Goal: Information Seeking & Learning: Learn about a topic

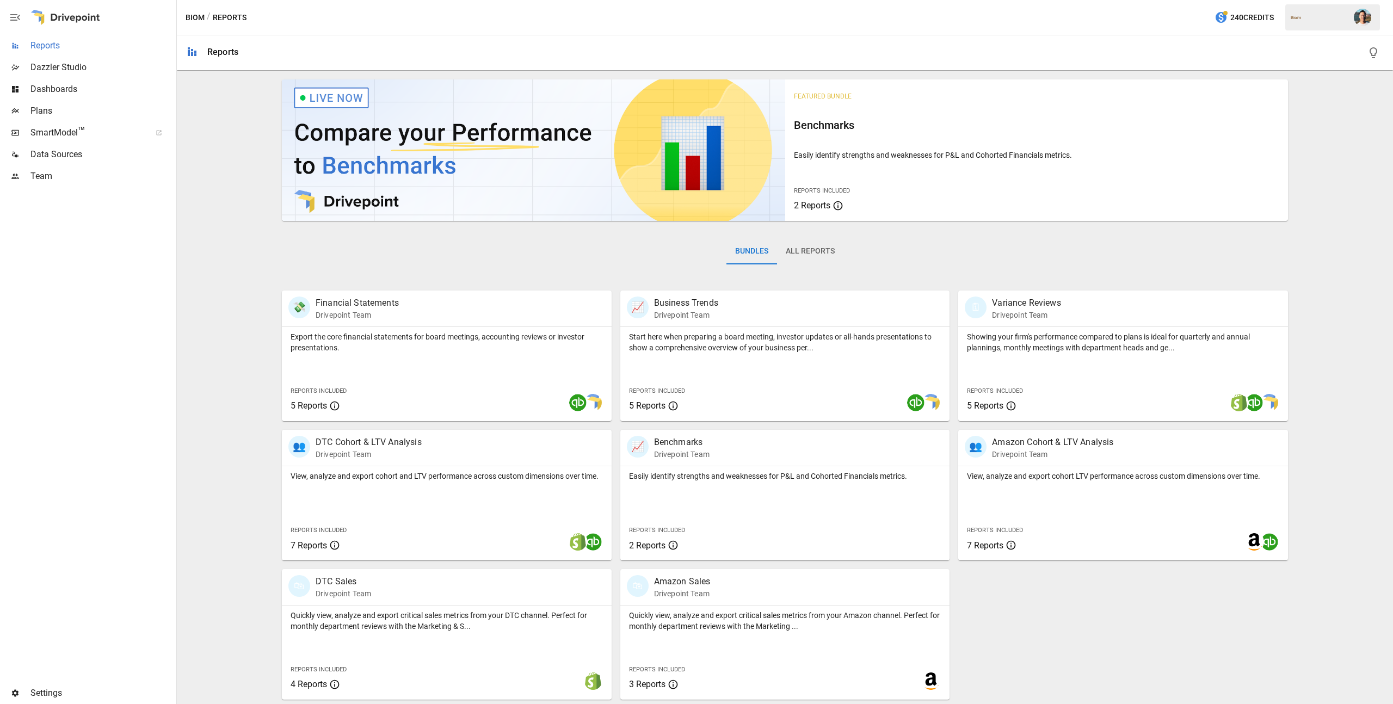
click at [94, 47] on span "Reports" at bounding box center [102, 45] width 144 height 13
click at [490, 521] on div "View, analyze and export cohort and LTV performance across custom dimensions ov…" at bounding box center [447, 513] width 330 height 94
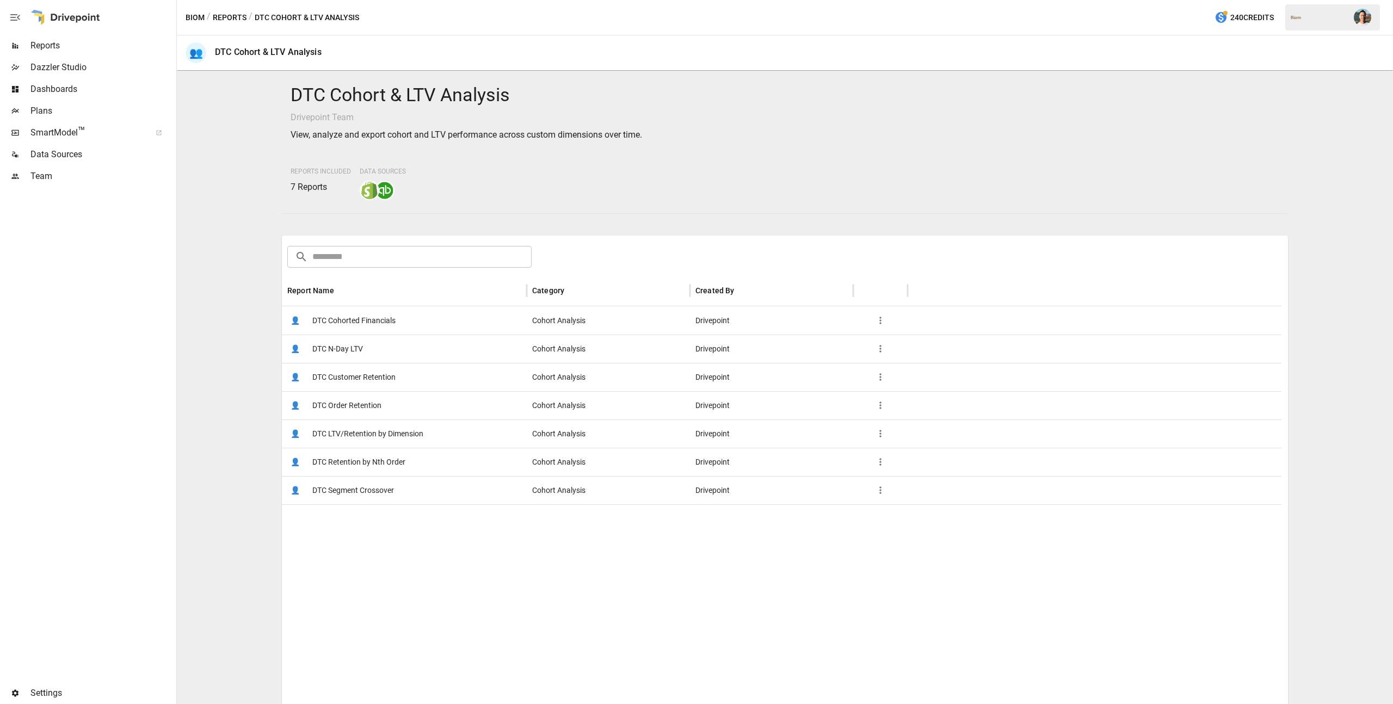
click at [377, 372] on span "DTC Customer Retention" at bounding box center [353, 377] width 83 height 28
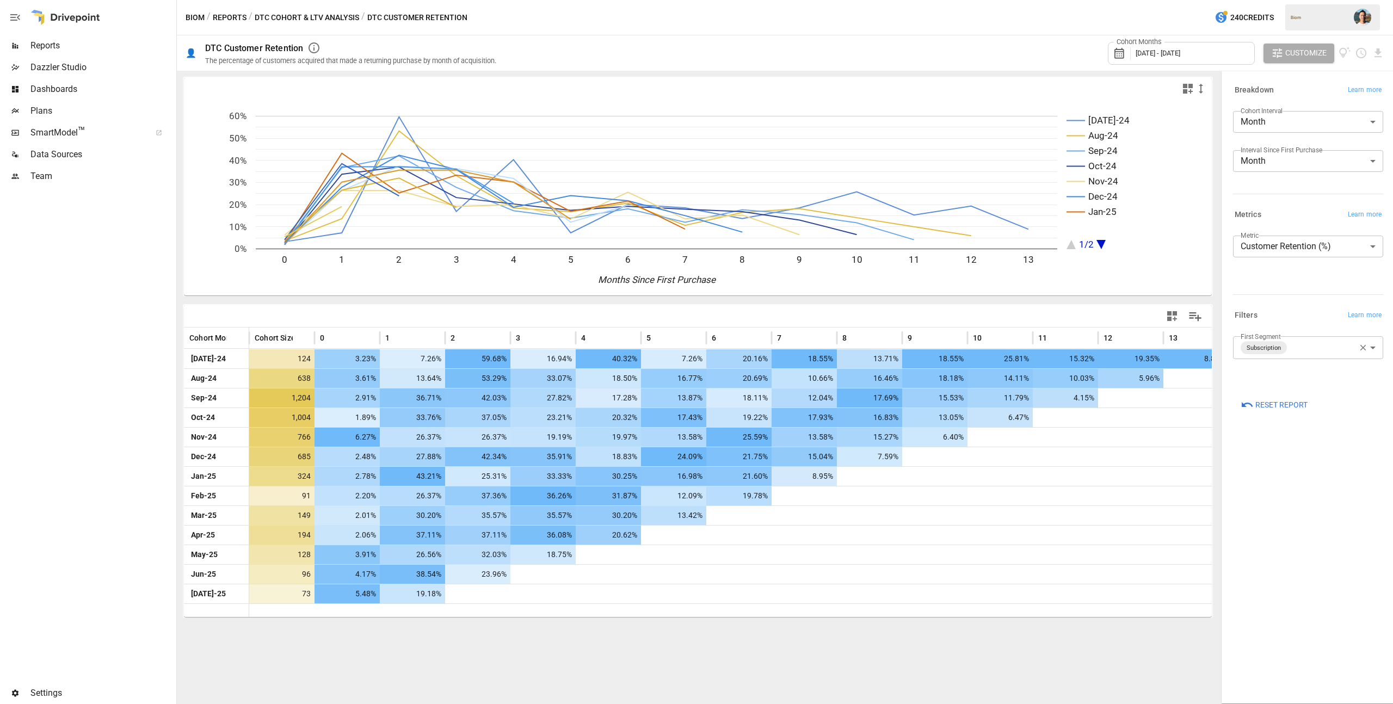
click at [1181, 60] on div "Cohort Months [DATE] - [DATE]" at bounding box center [1181, 53] width 147 height 23
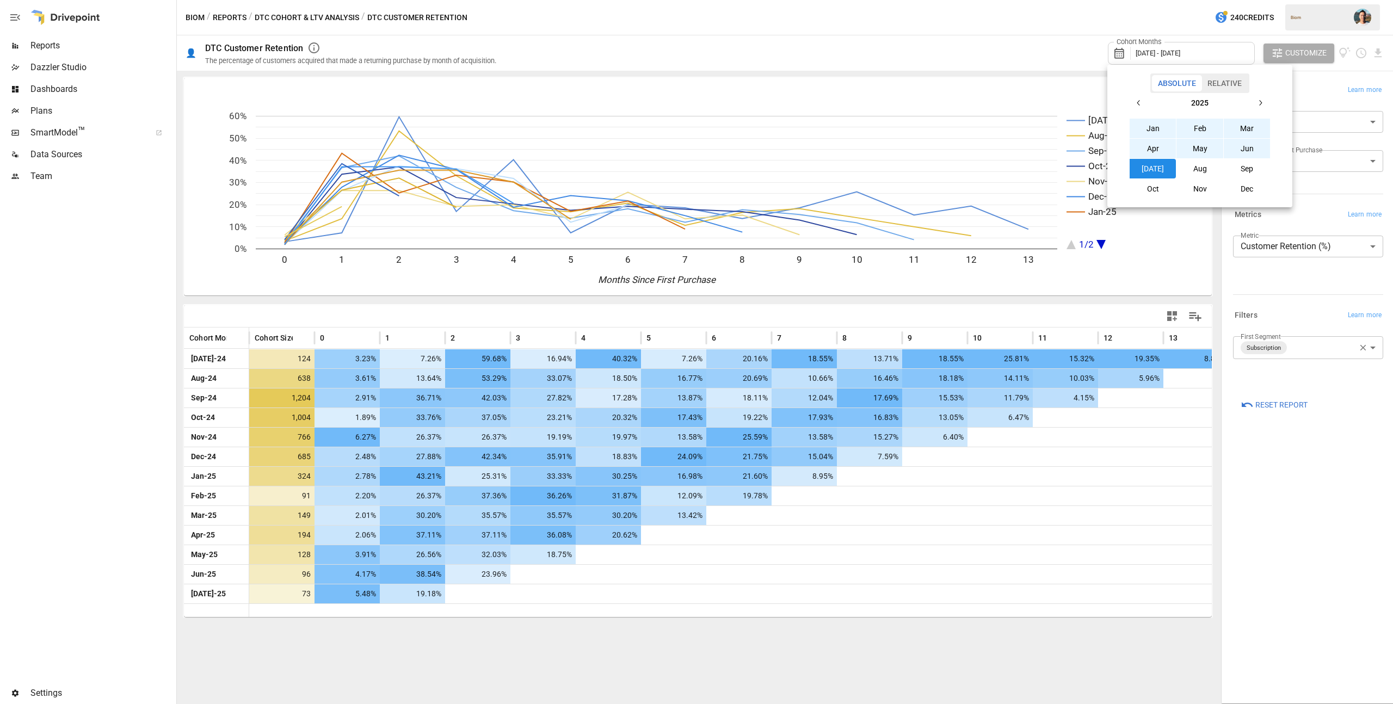
click at [1202, 165] on button "Aug" at bounding box center [1199, 169] width 47 height 20
click at [1141, 97] on button "button" at bounding box center [1139, 103] width 20 height 20
click at [1196, 163] on button "Aug" at bounding box center [1199, 169] width 47 height 20
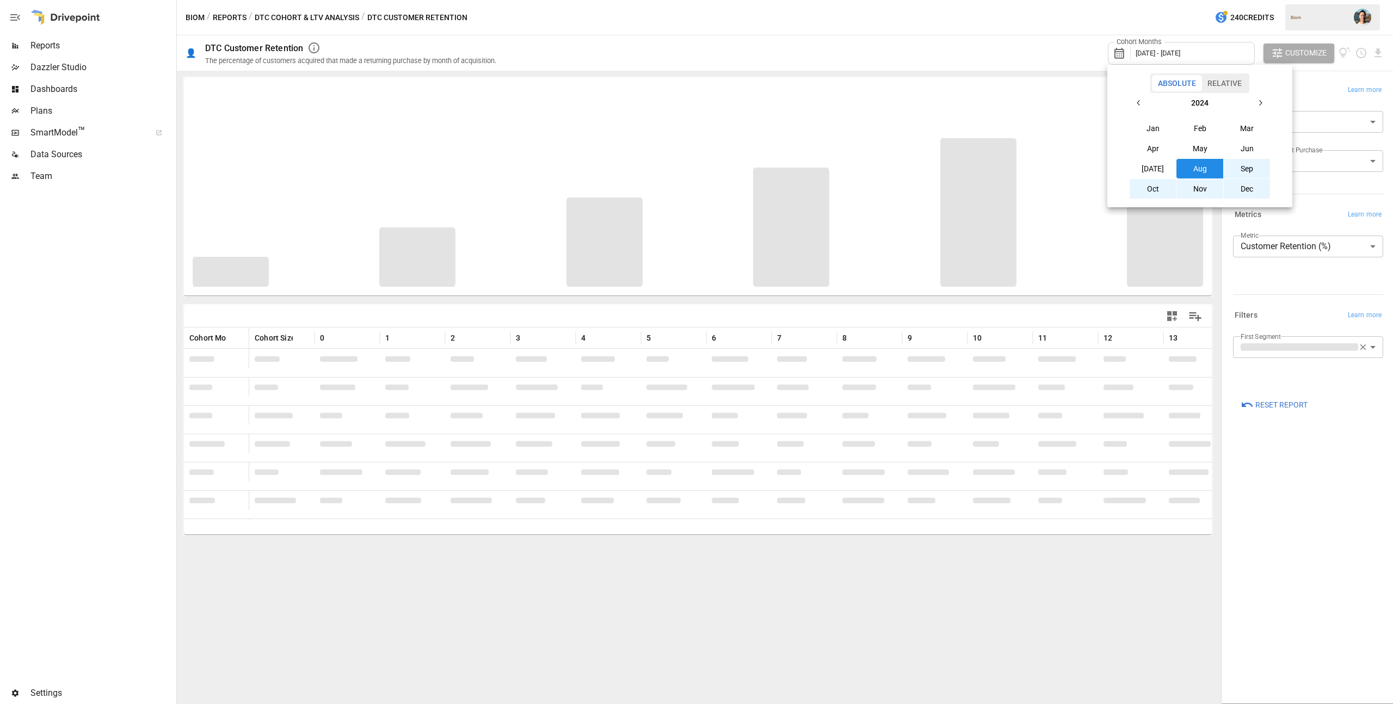
click at [980, 35] on div at bounding box center [696, 352] width 1393 height 704
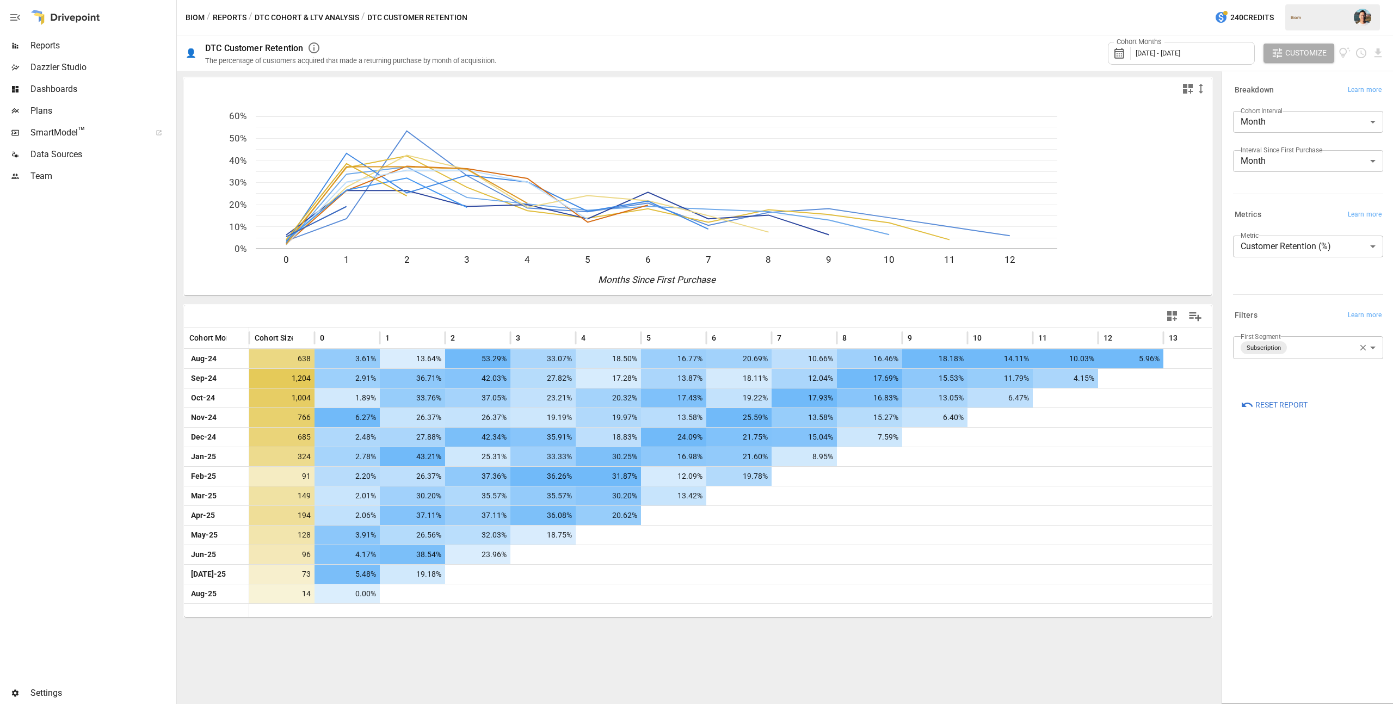
click at [1316, 0] on body "Reports Dazzler Studio Dashboards Plans SmartModel ™ Data Sources Team Settings…" at bounding box center [696, 0] width 1393 height 0
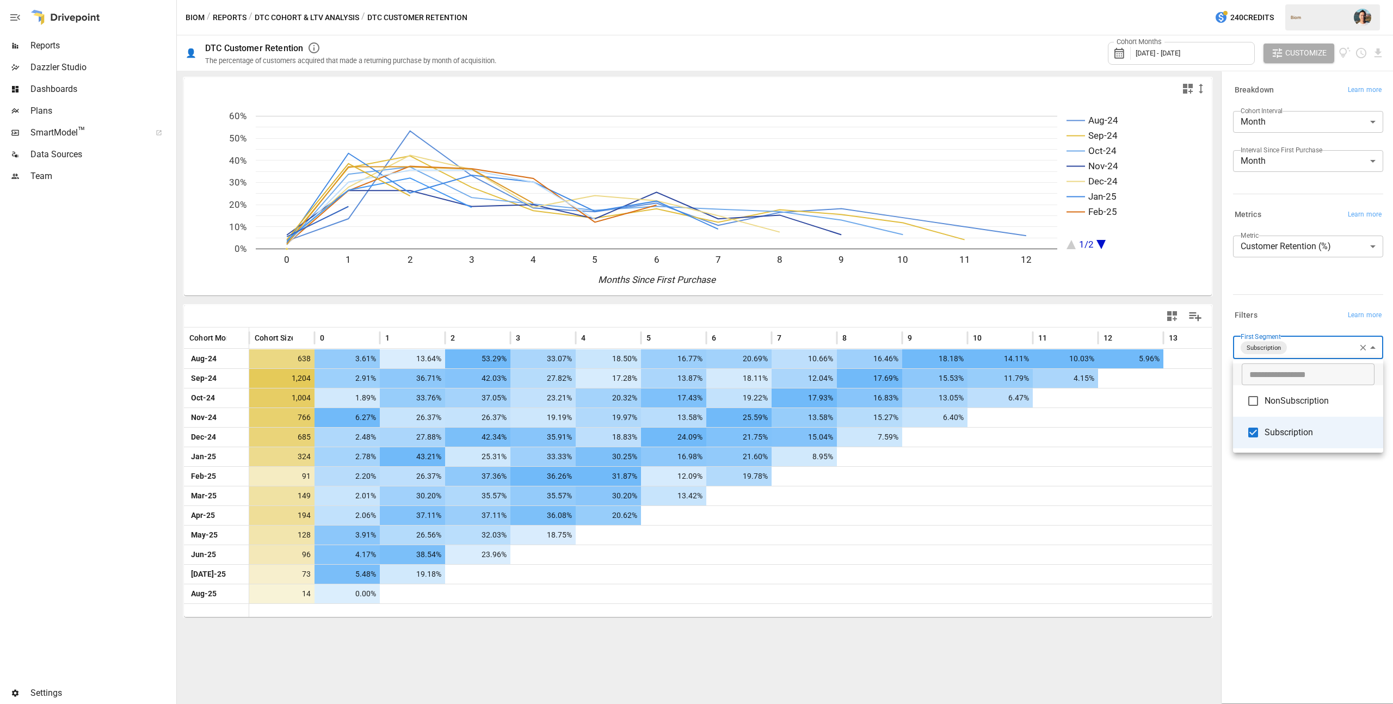
click at [1312, 399] on span "NonSubscription" at bounding box center [1319, 400] width 110 height 13
click at [1310, 427] on span "Subscription" at bounding box center [1319, 432] width 110 height 13
type input "**********"
click at [1322, 498] on div at bounding box center [696, 352] width 1393 height 704
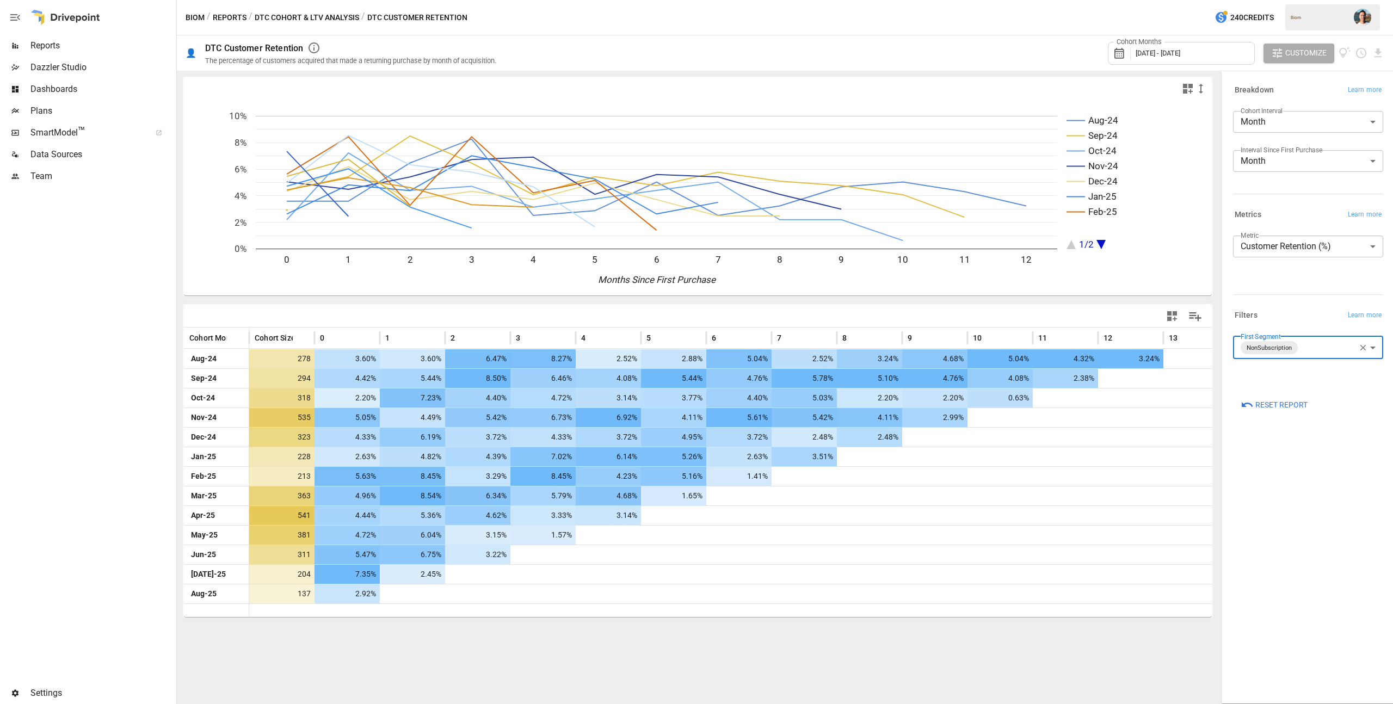
click at [1366, 348] on icon "button" at bounding box center [1363, 348] width 10 height 10
click at [1366, 0] on body "Reports Dazzler Studio Dashboards Plans SmartModel ™ Data Sources Team Settings…" at bounding box center [696, 0] width 1393 height 0
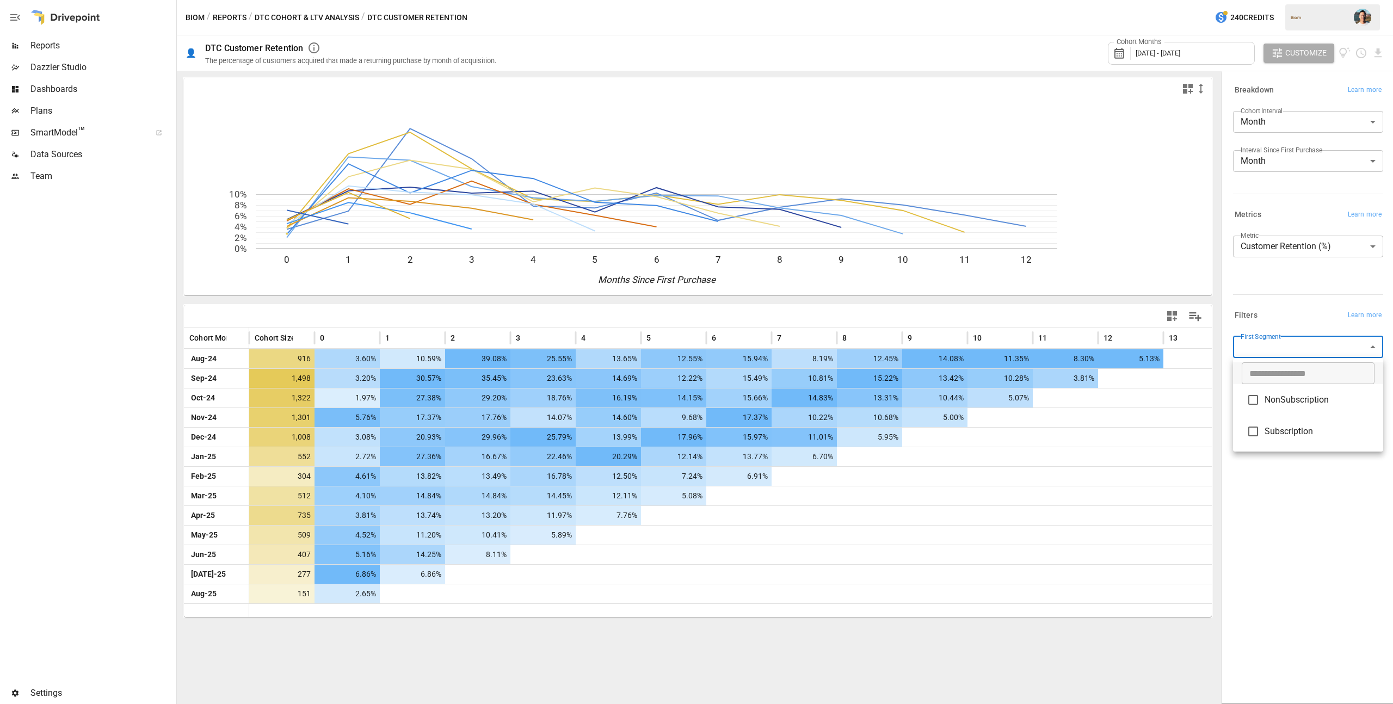
type input "**********"
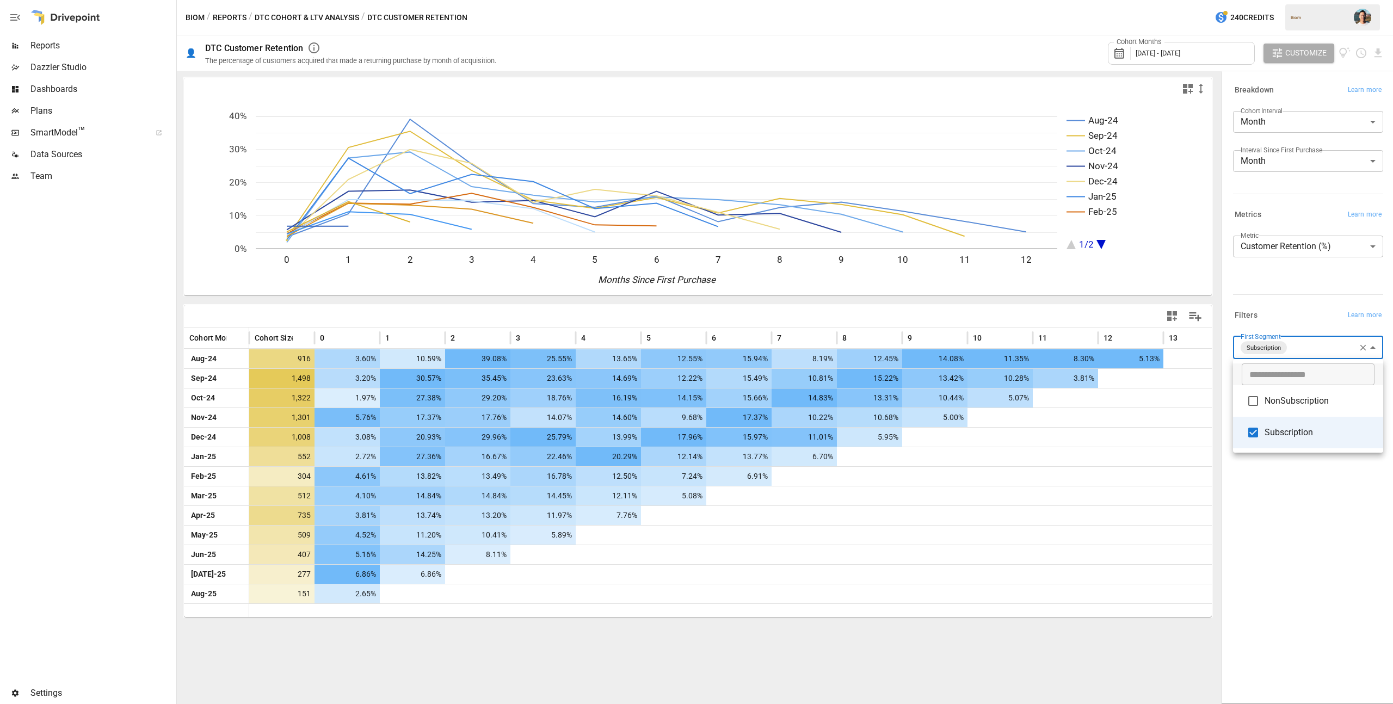
click at [1284, 511] on div at bounding box center [696, 352] width 1393 height 704
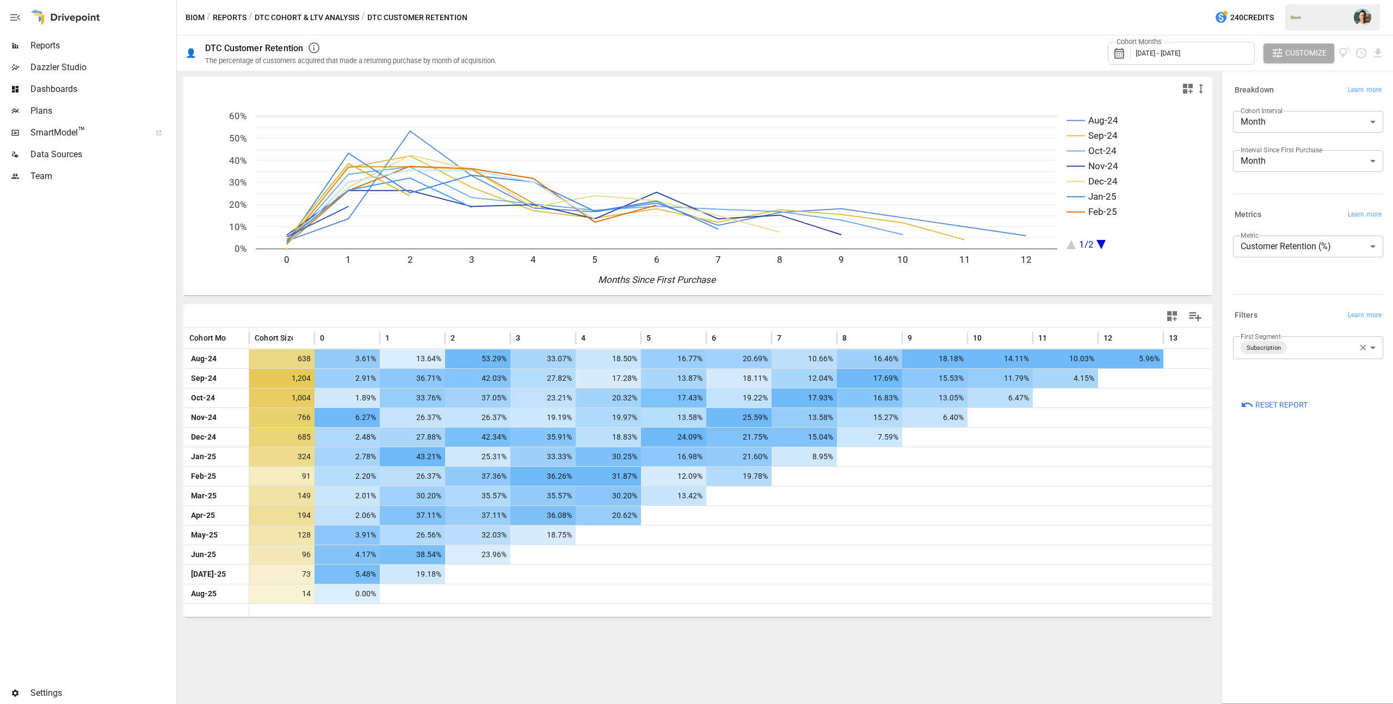
click at [239, 15] on button "Reports" at bounding box center [230, 18] width 34 height 14
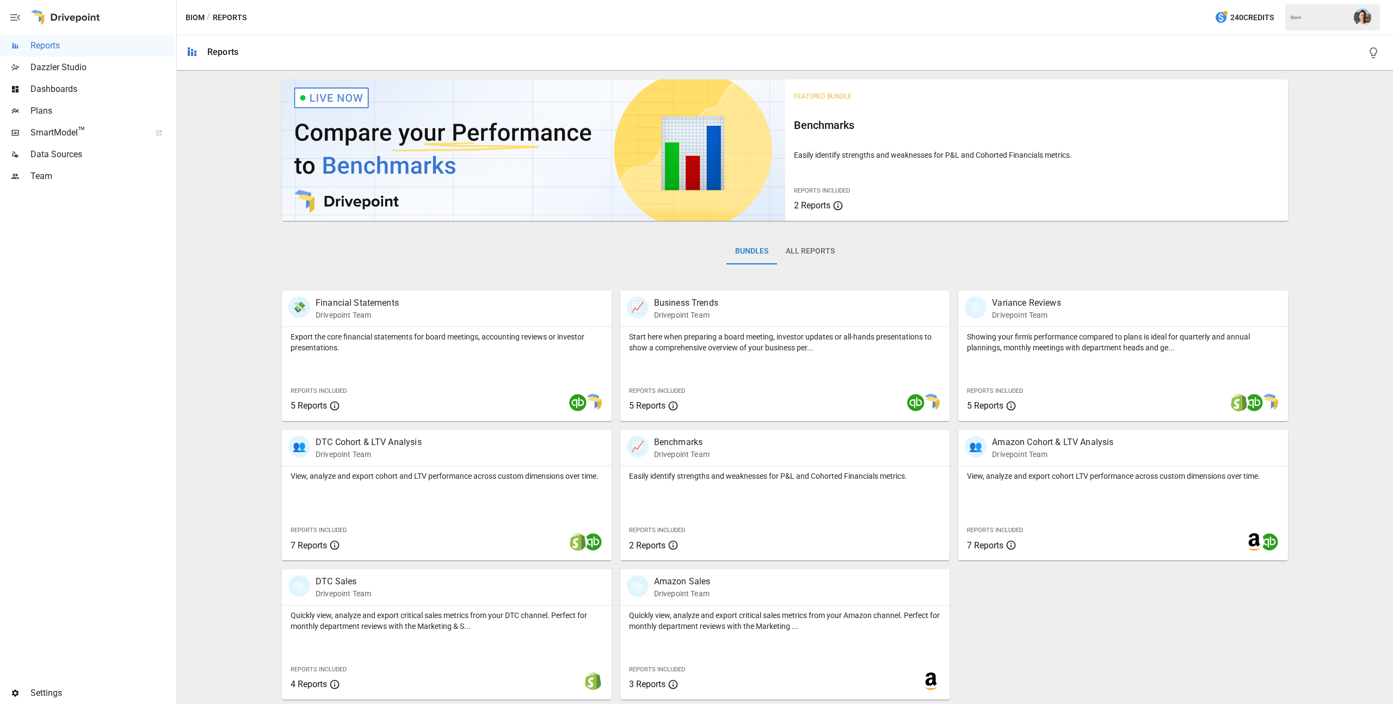
click at [1108, 626] on div "💸 Financial Statements Drivepoint Team Export the core financial statements for…" at bounding box center [780, 491] width 1015 height 418
click at [527, 512] on div "View, analyze and export cohort and LTV performance across custom dimensions ov…" at bounding box center [447, 513] width 330 height 94
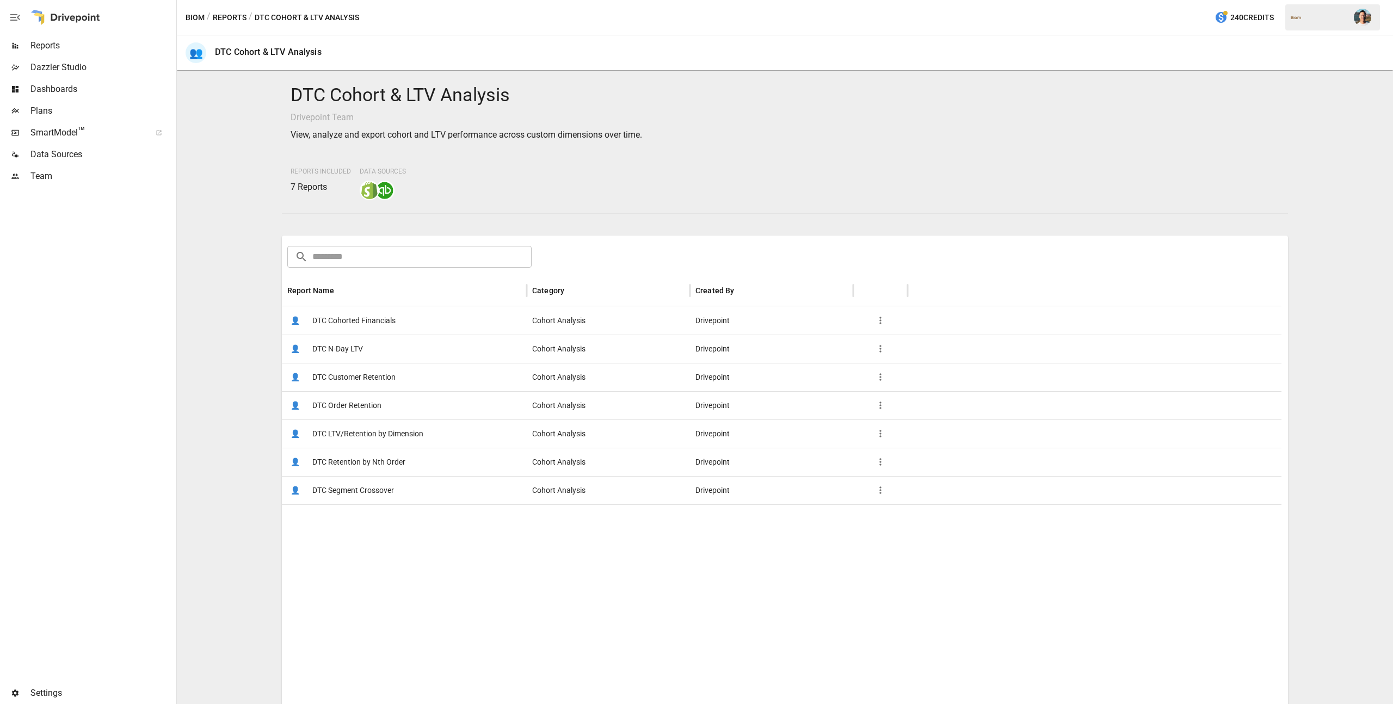
click at [377, 322] on span "DTC Cohorted Financials" at bounding box center [353, 321] width 83 height 28
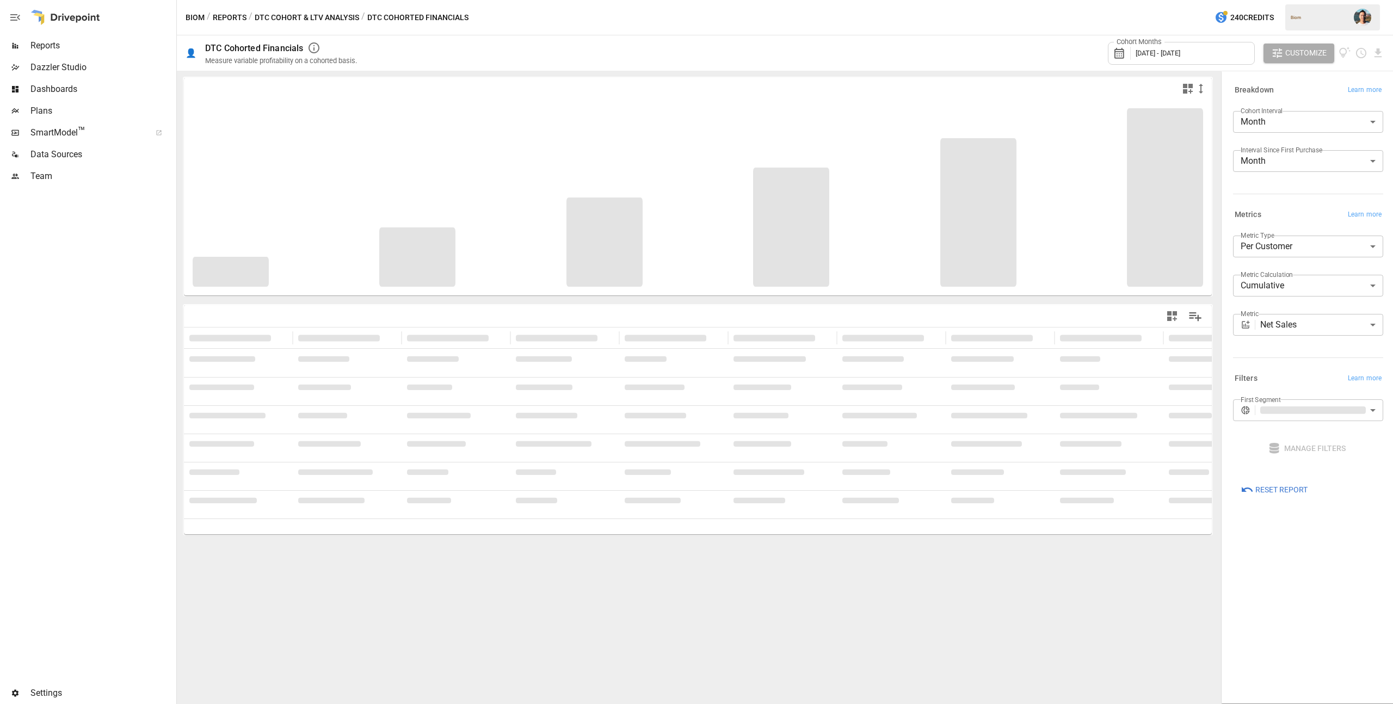
click at [1180, 54] on span "[DATE] - [DATE]" at bounding box center [1157, 53] width 45 height 8
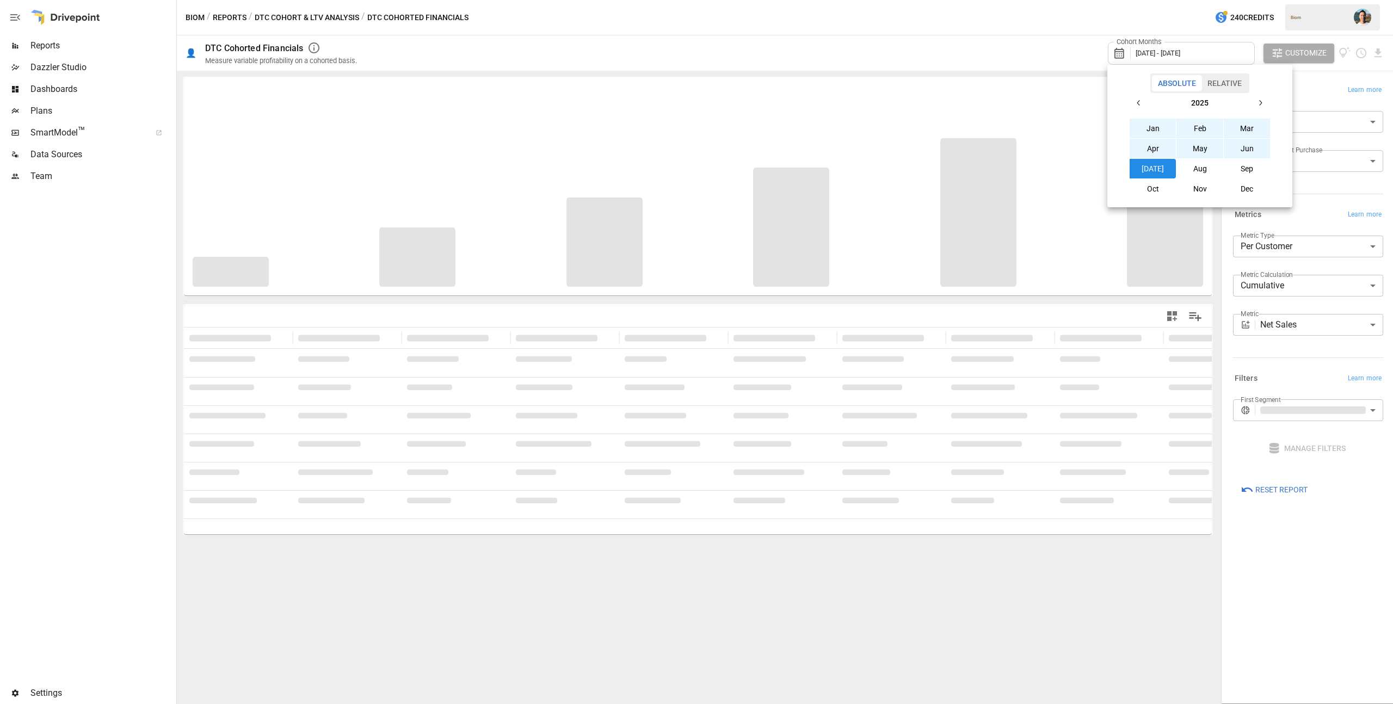
click at [1212, 165] on button "Aug" at bounding box center [1199, 169] width 47 height 20
click at [1137, 103] on icon "button" at bounding box center [1138, 102] width 9 height 9
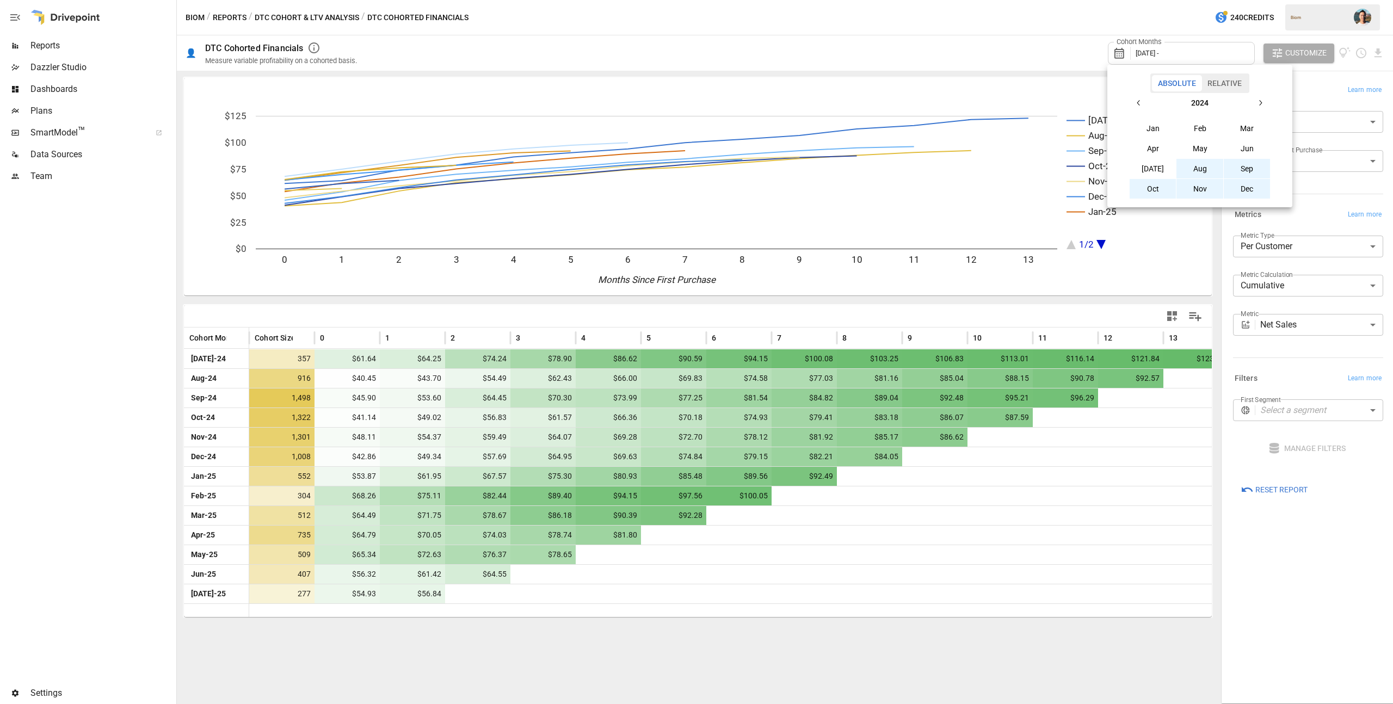
click at [1200, 166] on button "Aug" at bounding box center [1199, 169] width 47 height 20
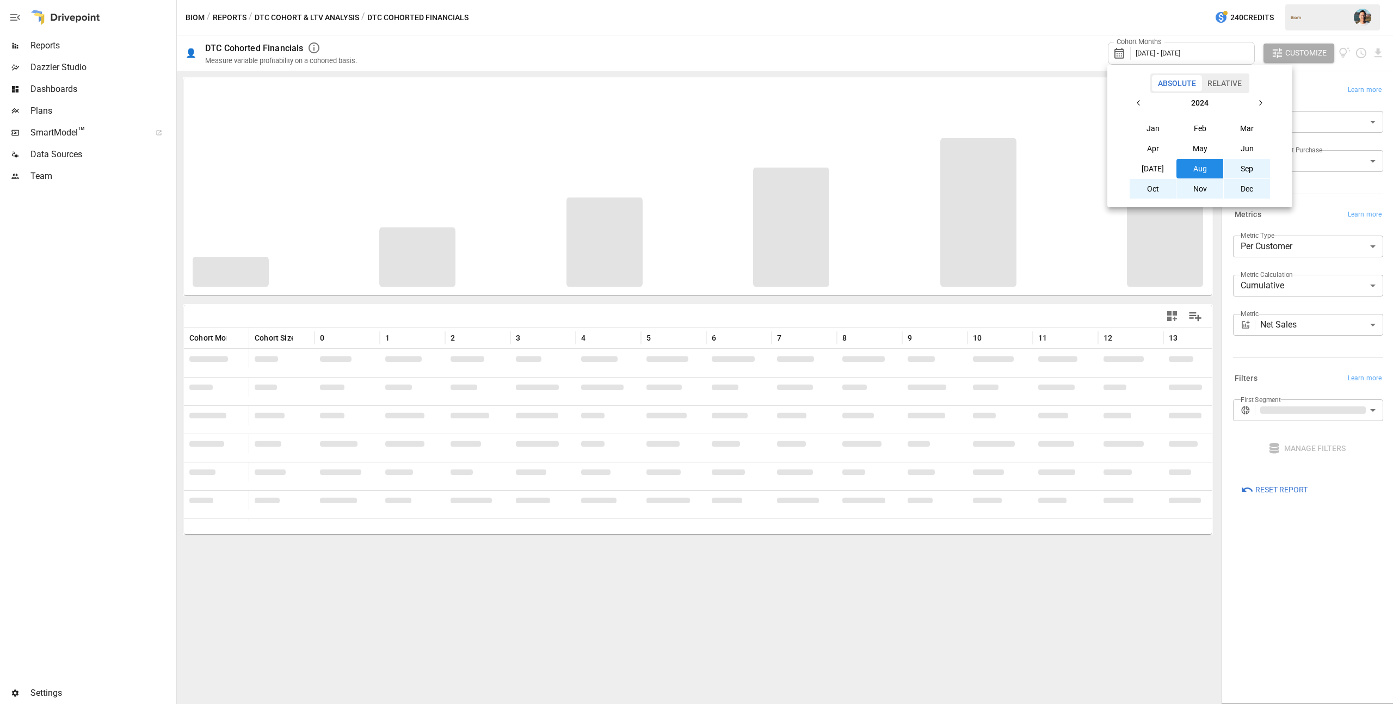
click at [1039, 29] on div at bounding box center [696, 352] width 1393 height 704
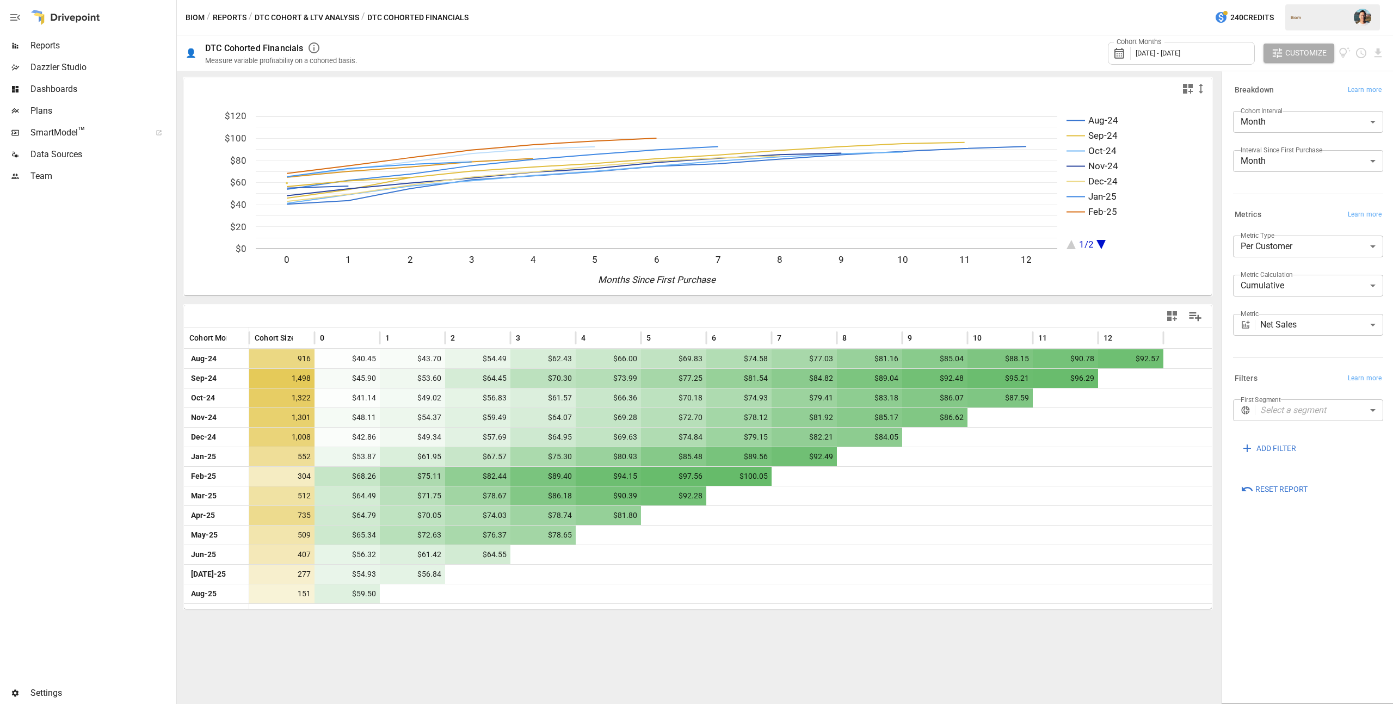
click at [1311, 0] on body "Reports Dazzler Studio Dashboards Plans SmartModel ™ Data Sources Team Settings…" at bounding box center [696, 0] width 1393 height 0
click at [1310, 461] on span "NonSubscription" at bounding box center [1319, 462] width 110 height 13
type input "**********"
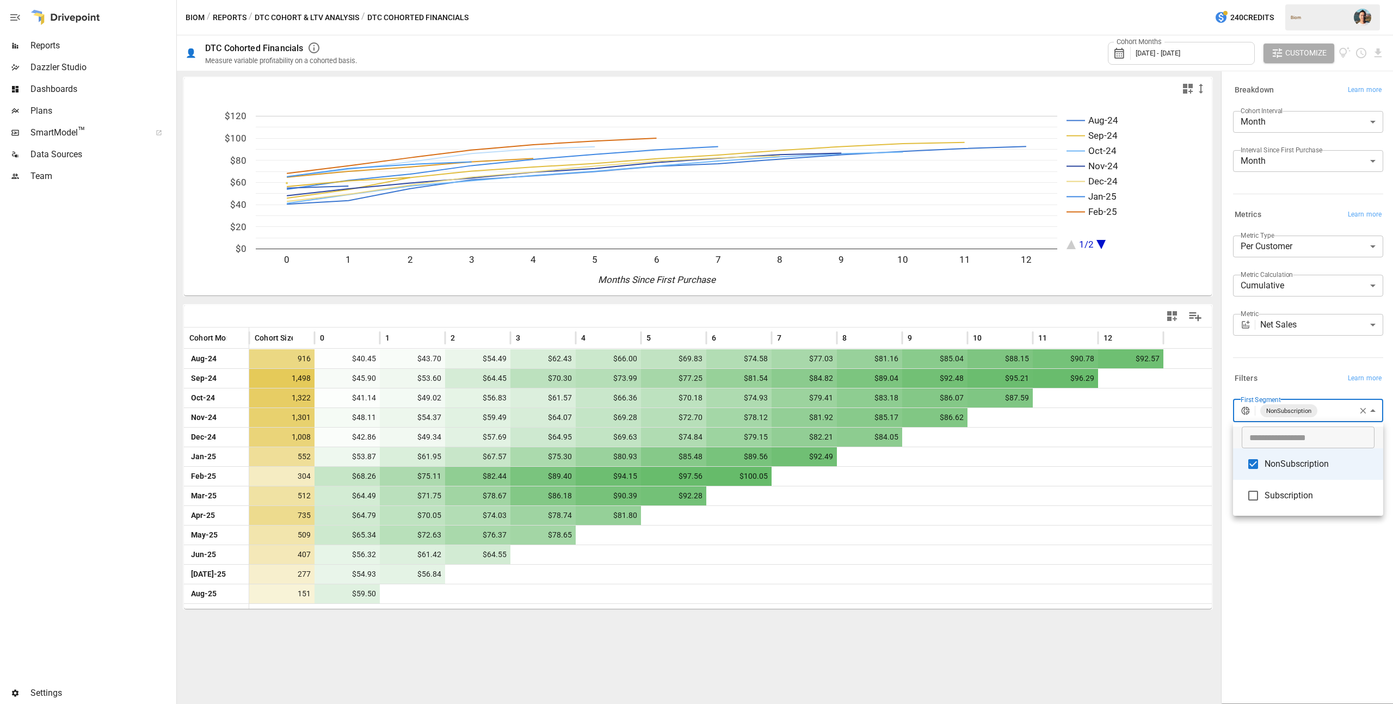
click at [1312, 594] on div at bounding box center [696, 352] width 1393 height 704
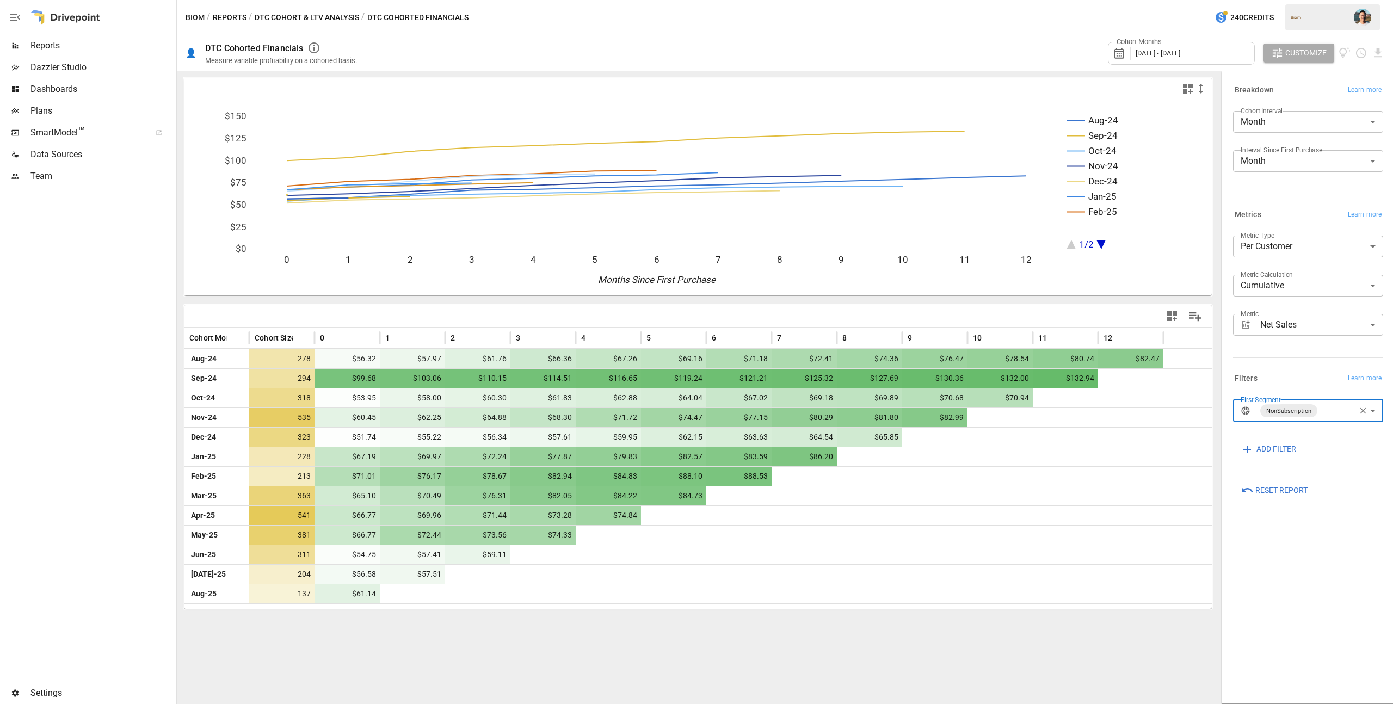
click at [1362, 409] on icon "button" at bounding box center [1363, 411] width 10 height 10
click at [1319, 0] on body "Reports Dazzler Studio Dashboards Plans SmartModel ™ Data Sources Team Settings…" at bounding box center [696, 0] width 1393 height 0
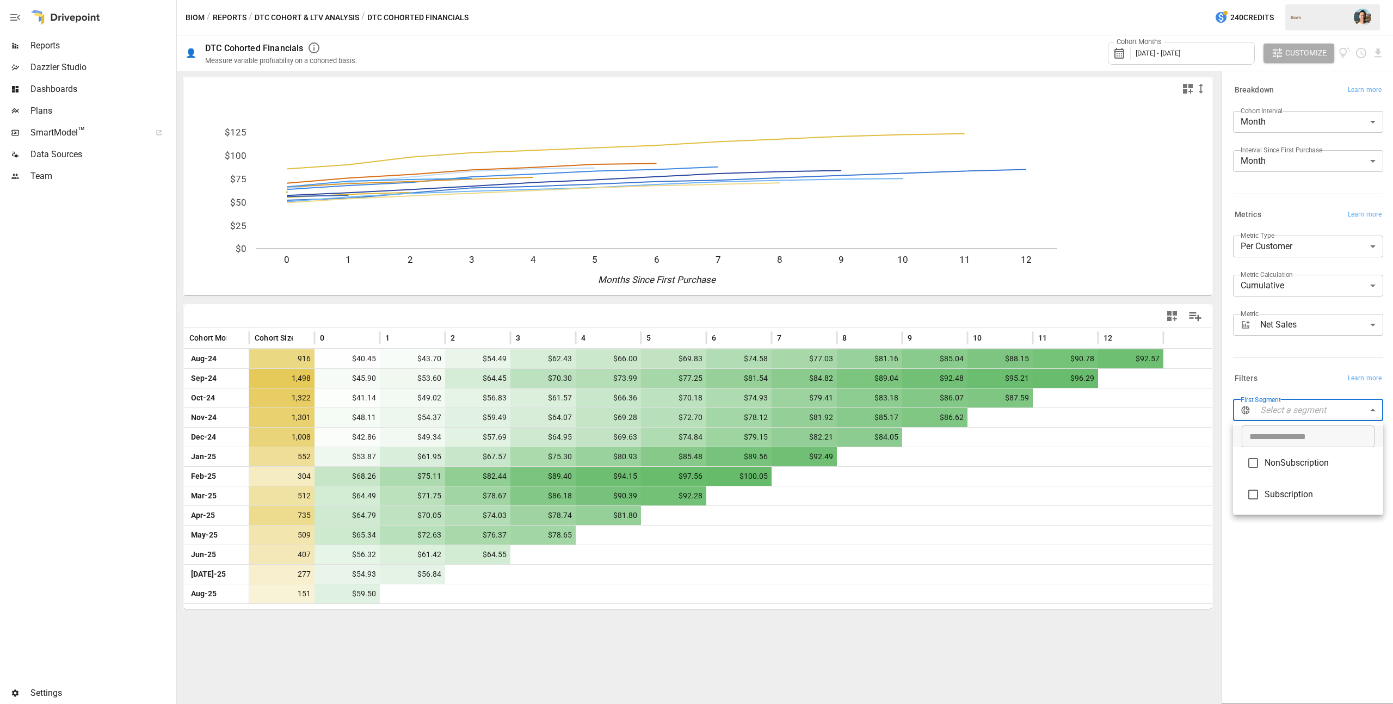
click at [1305, 492] on span "Subscription" at bounding box center [1319, 494] width 110 height 13
type input "**********"
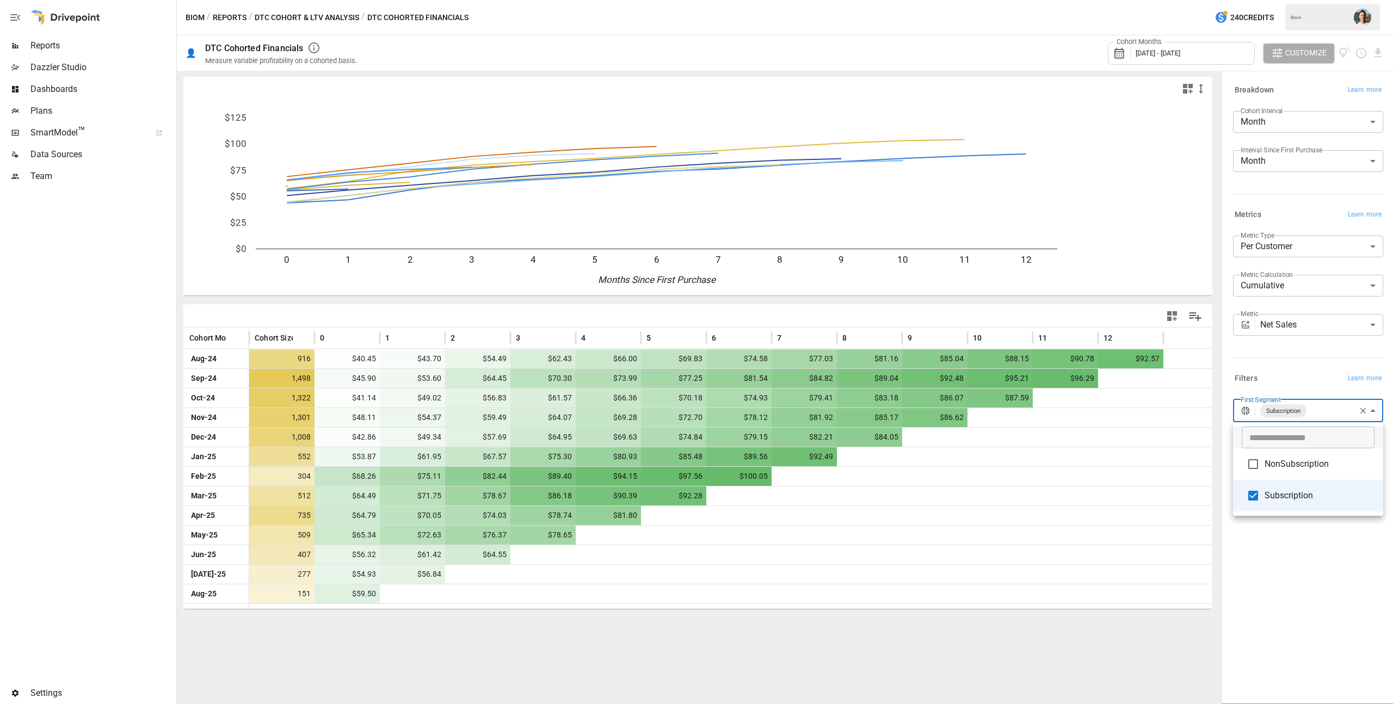
click at [1326, 564] on div at bounding box center [696, 352] width 1393 height 704
